Goal: Connect with others: Connect with others

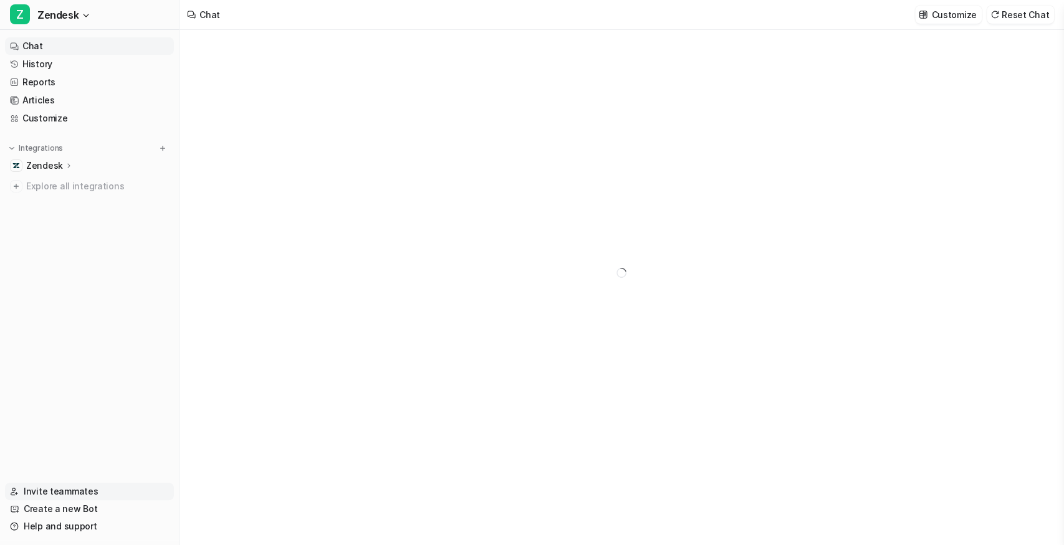
type textarea "**********"
click at [83, 494] on link "Invite teammates" at bounding box center [89, 491] width 169 height 17
